Goal: Check status: Check status

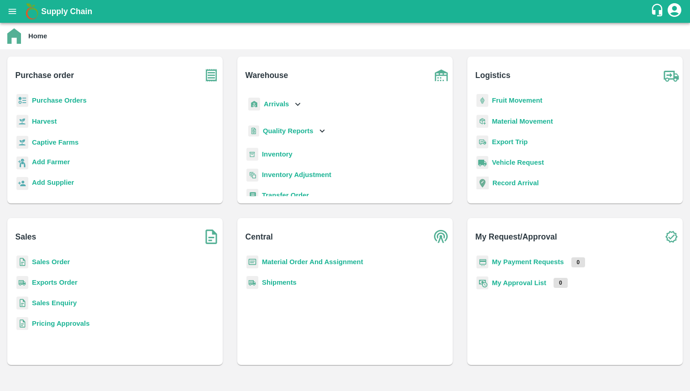
click at [284, 105] on b "Arrivals" at bounding box center [276, 103] width 25 height 7
click at [281, 144] on span "DC Arrivals" at bounding box center [288, 146] width 34 height 10
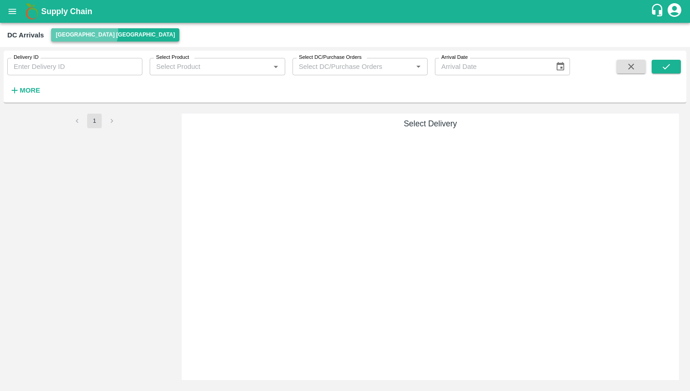
click at [84, 32] on button "[GEOGRAPHIC_DATA] [GEOGRAPHIC_DATA]" at bounding box center [115, 34] width 128 height 13
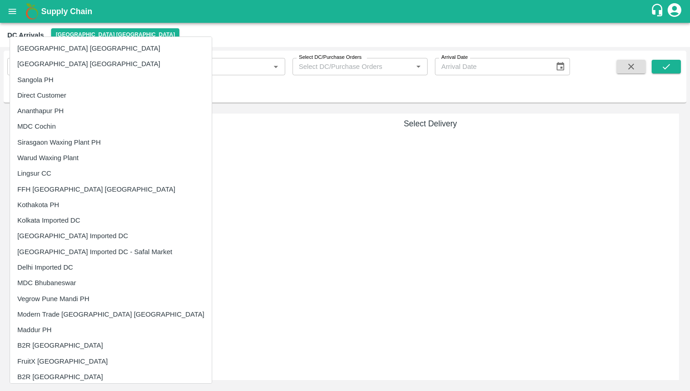
scroll to position [349, 0]
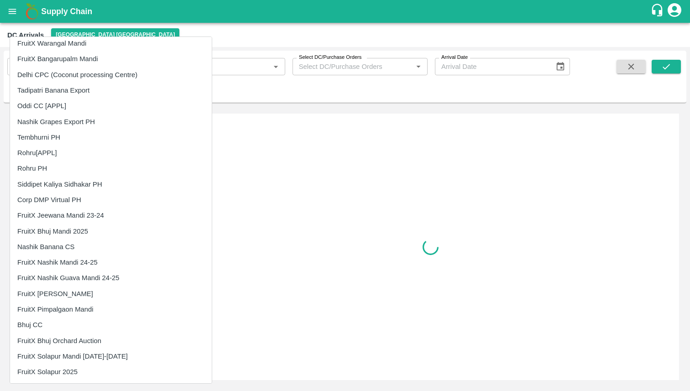
click at [61, 139] on li "Tembhurni PH" at bounding box center [111, 138] width 202 height 16
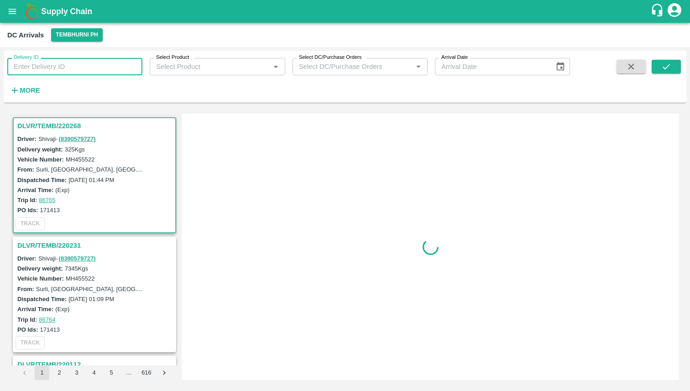
click at [97, 69] on input "Delivery ID" at bounding box center [74, 66] width 135 height 17
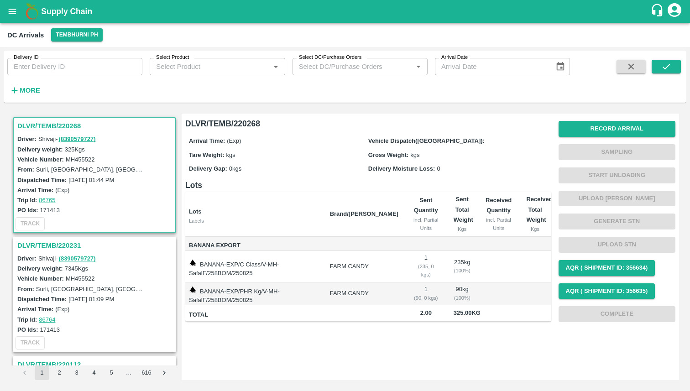
click at [183, 111] on div "DLVR/TEMB/220268 Driver: Shivaji - ( 8390579727 ) Delivery weight: 325 Kgs Vehi…" at bounding box center [344, 247] width 675 height 274
click at [104, 69] on input "Delivery ID" at bounding box center [74, 66] width 135 height 17
paste input "219929"
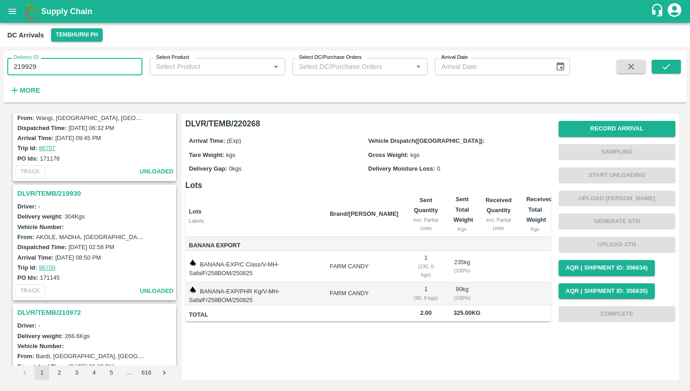
scroll to position [815, 0]
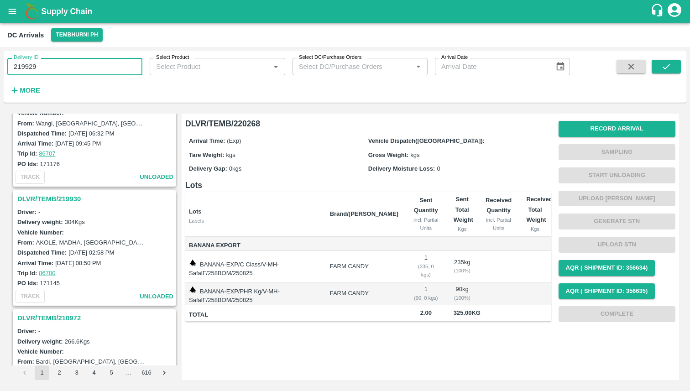
click at [96, 198] on h3 "DLVR/TEMB/219930" at bounding box center [95, 199] width 157 height 12
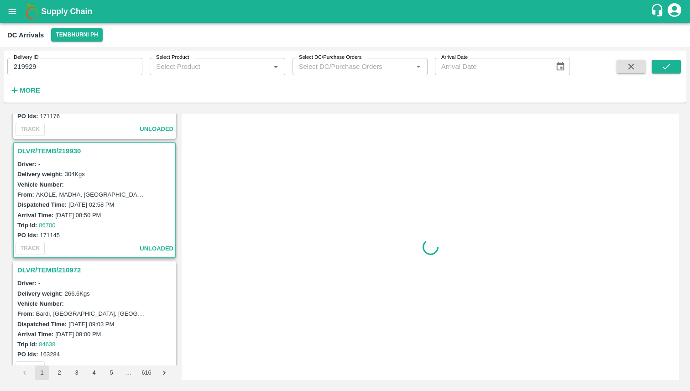
scroll to position [839, 0]
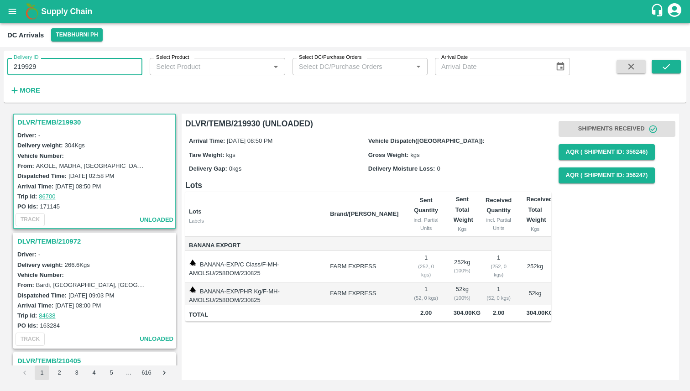
click at [59, 70] on input "219929" at bounding box center [74, 66] width 135 height 17
click at [674, 80] on span at bounding box center [666, 78] width 29 height 37
click at [674, 79] on span at bounding box center [666, 78] width 29 height 37
click at [671, 75] on span at bounding box center [666, 78] width 29 height 37
click at [667, 68] on icon "submit" at bounding box center [666, 67] width 10 height 10
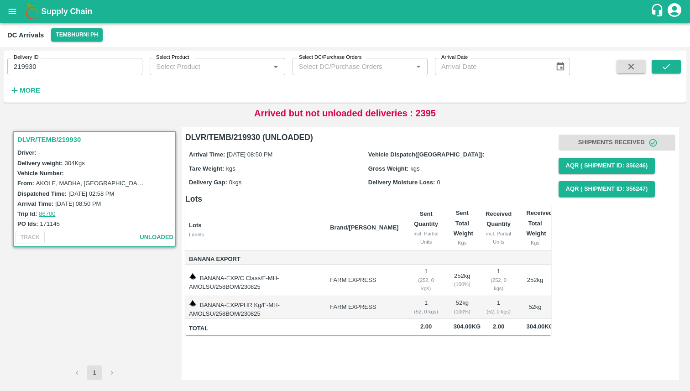
click at [268, 198] on h6 "Lots" at bounding box center [368, 199] width 366 height 13
click at [66, 61] on input "219930" at bounding box center [74, 66] width 135 height 17
click at [46, 67] on input "219930" at bounding box center [74, 66] width 135 height 17
type input "219929"
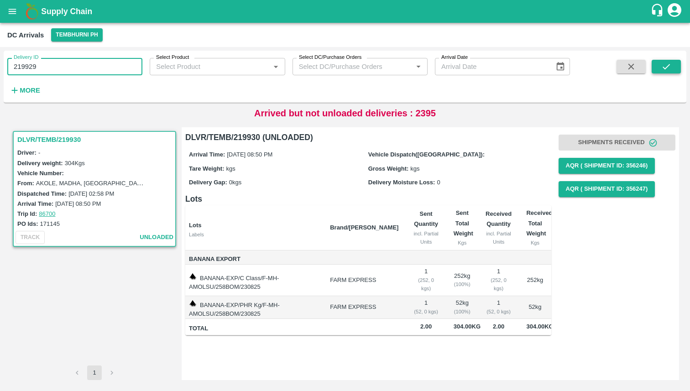
click at [676, 67] on button "submit" at bounding box center [666, 67] width 29 height 14
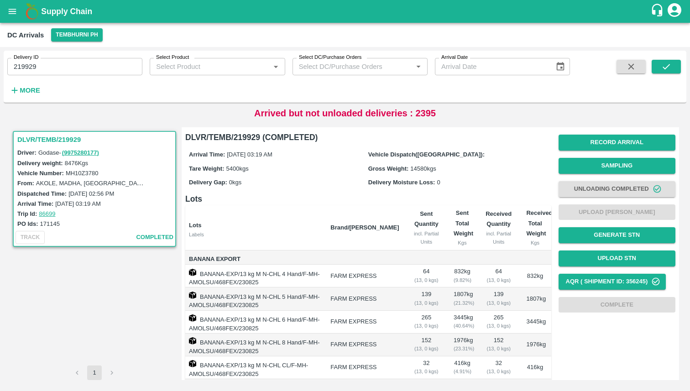
click at [614, 188] on button "Unloading Completed" at bounding box center [616, 189] width 117 height 16
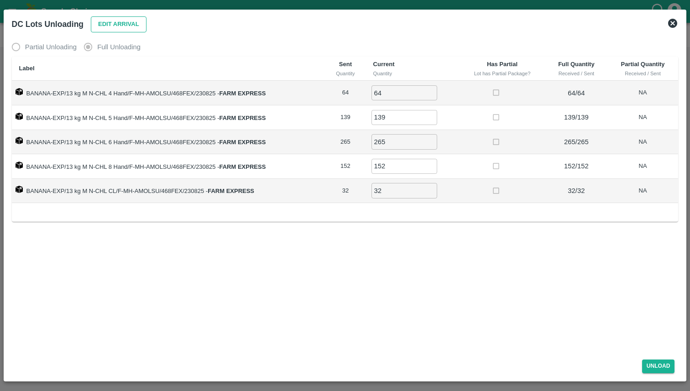
click at [134, 29] on button "Edit Arrival" at bounding box center [119, 24] width 56 height 16
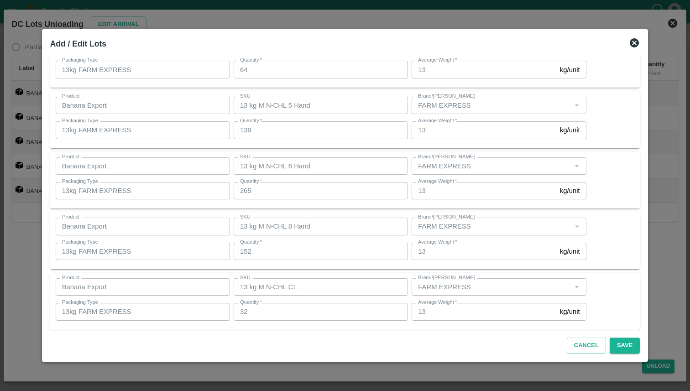
scroll to position [64, 0]
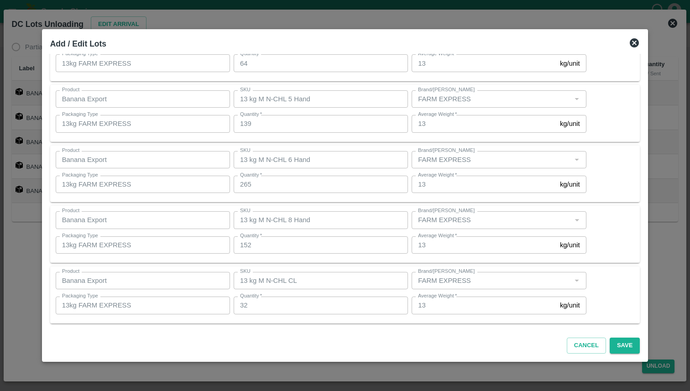
click at [630, 47] on icon at bounding box center [634, 42] width 9 height 9
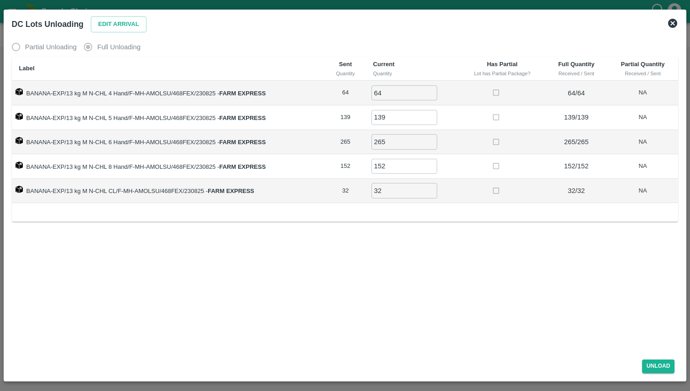
click at [673, 26] on icon at bounding box center [672, 23] width 9 height 9
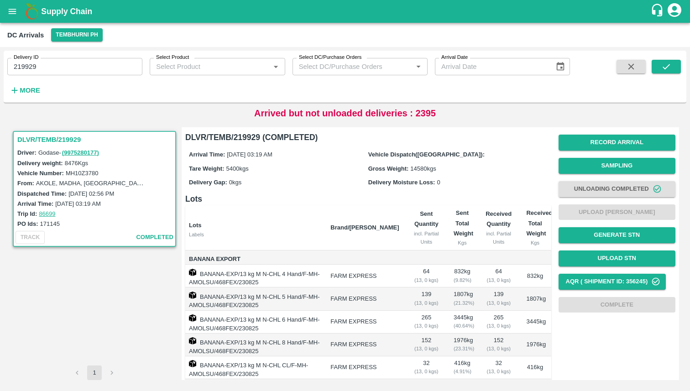
click at [685, 4] on div "Supply Chain" at bounding box center [345, 11] width 690 height 23
click at [673, 7] on icon "account of current user" at bounding box center [674, 10] width 16 height 16
click at [647, 48] on li "Logout" at bounding box center [667, 49] width 70 height 16
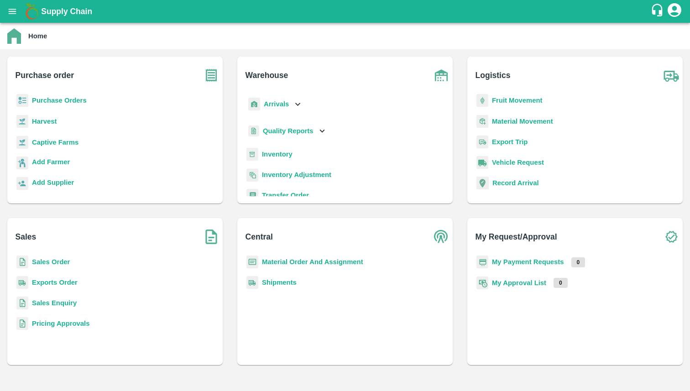
click at [280, 101] on b "Arrivals" at bounding box center [276, 103] width 25 height 7
click at [275, 144] on span "DC Arrivals" at bounding box center [288, 146] width 34 height 10
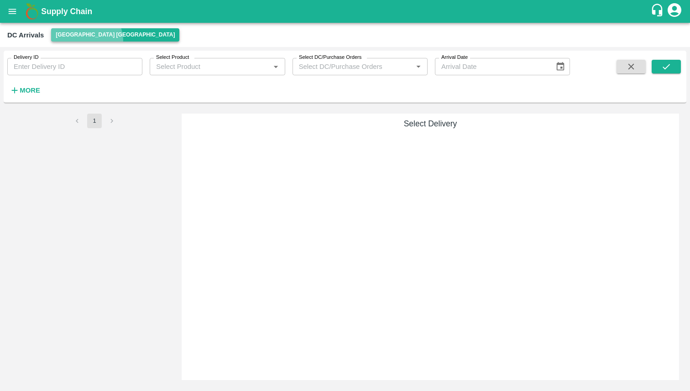
click at [86, 41] on button "[GEOGRAPHIC_DATA] [GEOGRAPHIC_DATA]" at bounding box center [115, 34] width 128 height 13
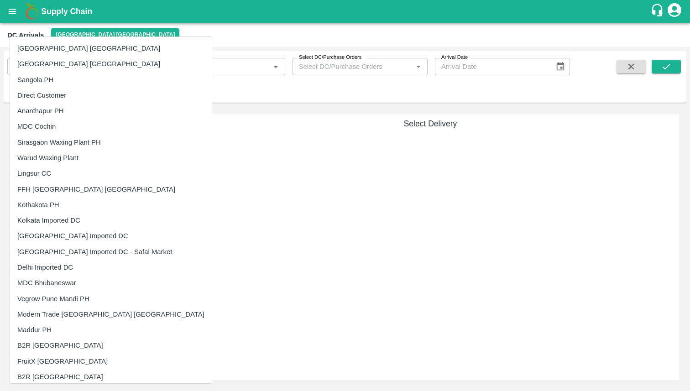
scroll to position [349, 0]
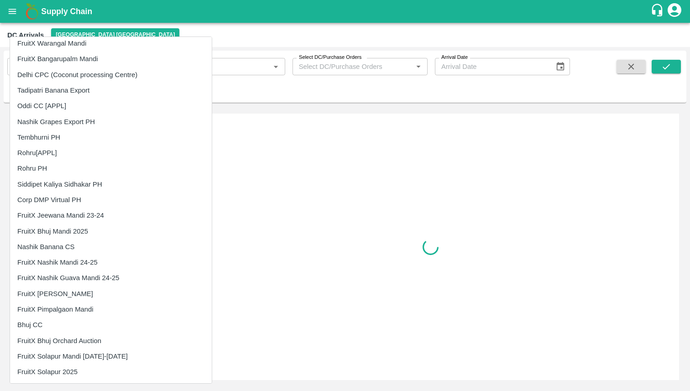
click at [69, 140] on li "Tembhurni PH" at bounding box center [111, 138] width 202 height 16
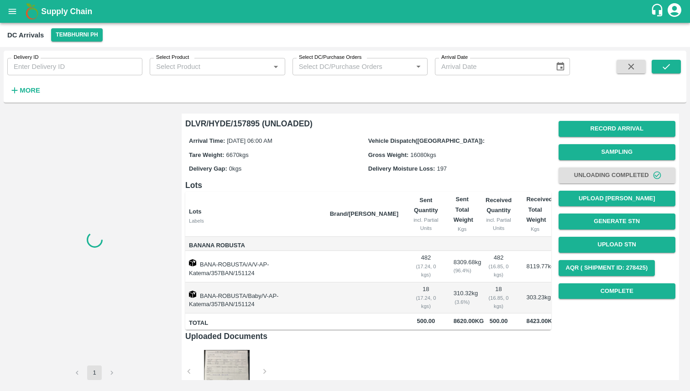
click at [60, 62] on input "Delivery ID" at bounding box center [74, 66] width 135 height 17
paste input "219929"
type input "219929"
drag, startPoint x: 653, startPoint y: 64, endPoint x: 624, endPoint y: 64, distance: 28.7
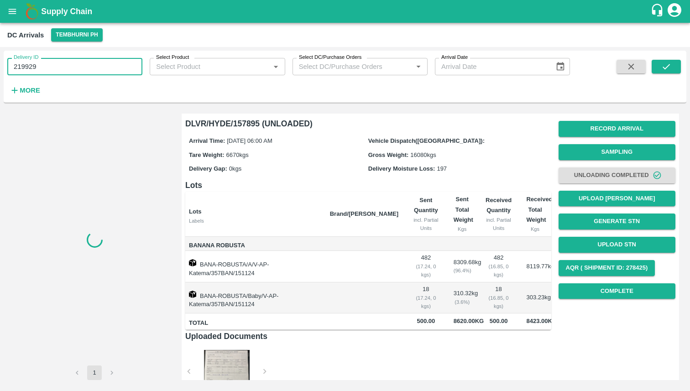
click at [629, 64] on div at bounding box center [653, 78] width 56 height 37
click at [663, 68] on icon "submit" at bounding box center [666, 67] width 10 height 10
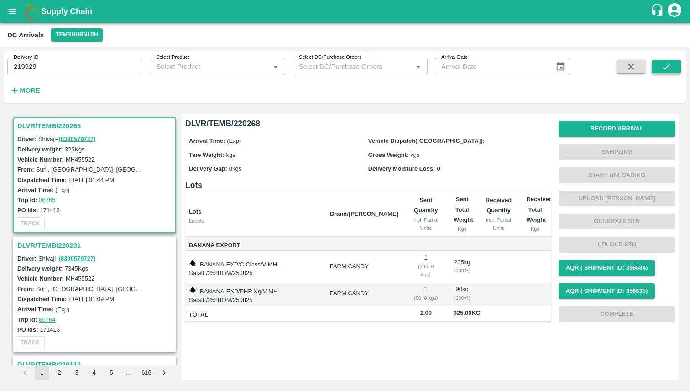
click at [664, 65] on icon "submit" at bounding box center [666, 67] width 10 height 10
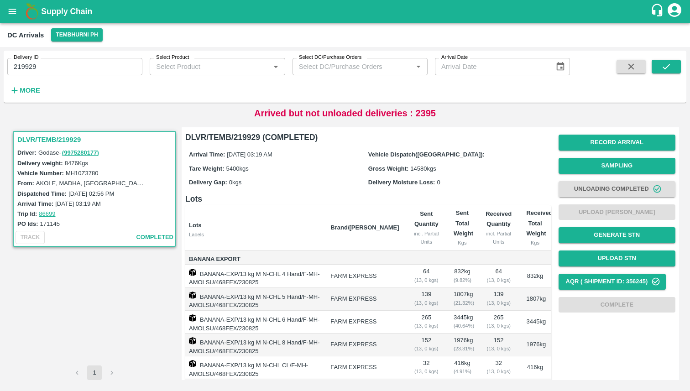
click at [680, 9] on icon "account of current user" at bounding box center [675, 10] width 14 height 14
click at [648, 50] on li "Logout" at bounding box center [667, 49] width 70 height 16
